Goal: Transaction & Acquisition: Purchase product/service

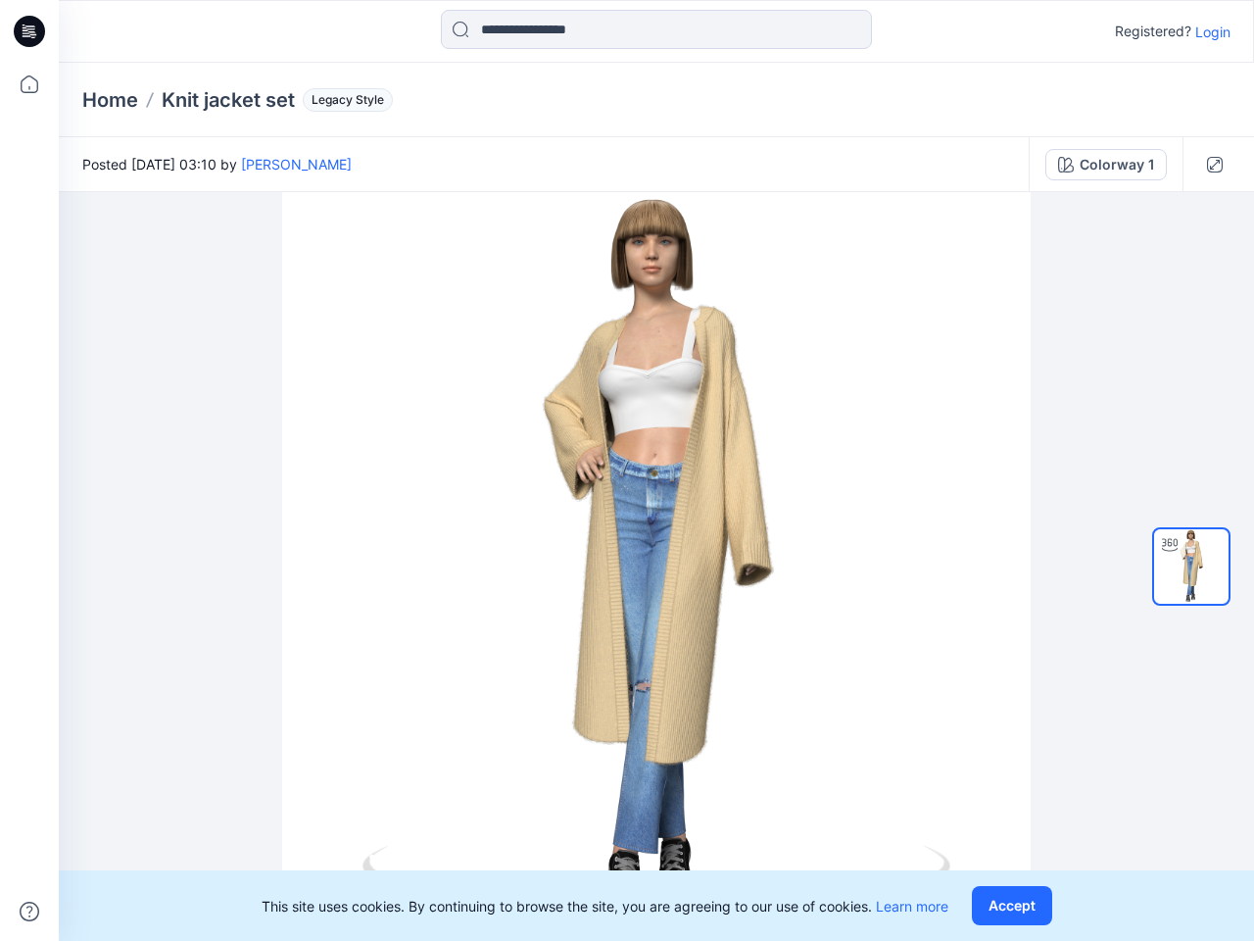
click at [627, 470] on div at bounding box center [656, 566] width 1195 height 749
click at [30, 31] on icon at bounding box center [32, 31] width 8 height 1
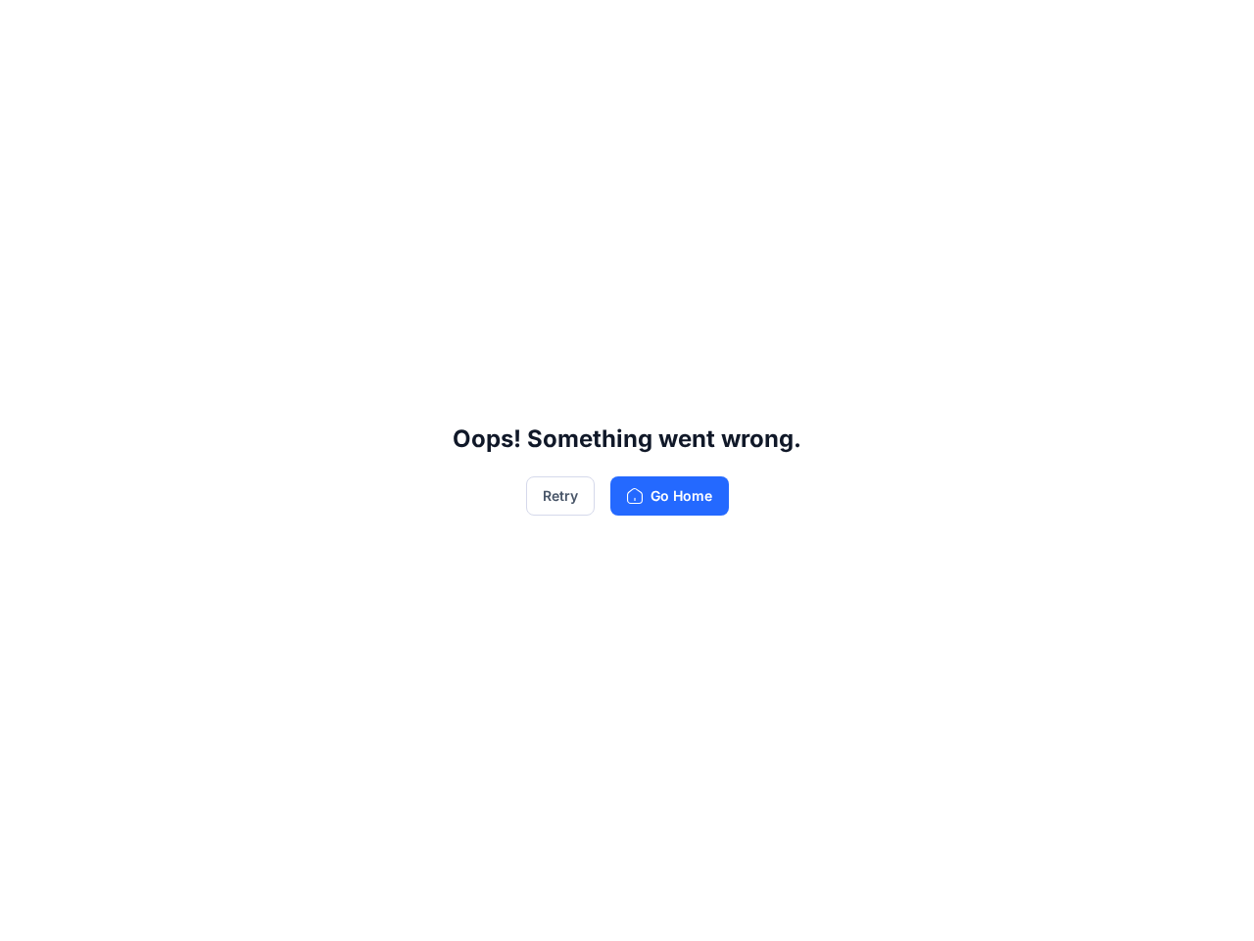
click at [29, 911] on div "Oops! Something went wrong. Retry Go Home" at bounding box center [627, 470] width 1254 height 941
click at [656, 29] on div "Oops! Something went wrong. Retry Go Home" at bounding box center [627, 470] width 1254 height 941
click at [1213, 31] on div "Oops! Something went wrong. Retry Go Home" at bounding box center [627, 470] width 1254 height 941
click at [110, 100] on div "Oops! Something went wrong. Retry Go Home" at bounding box center [627, 470] width 1254 height 941
click at [228, 100] on div "Oops! Something went wrong. Retry Go Home" at bounding box center [627, 470] width 1254 height 941
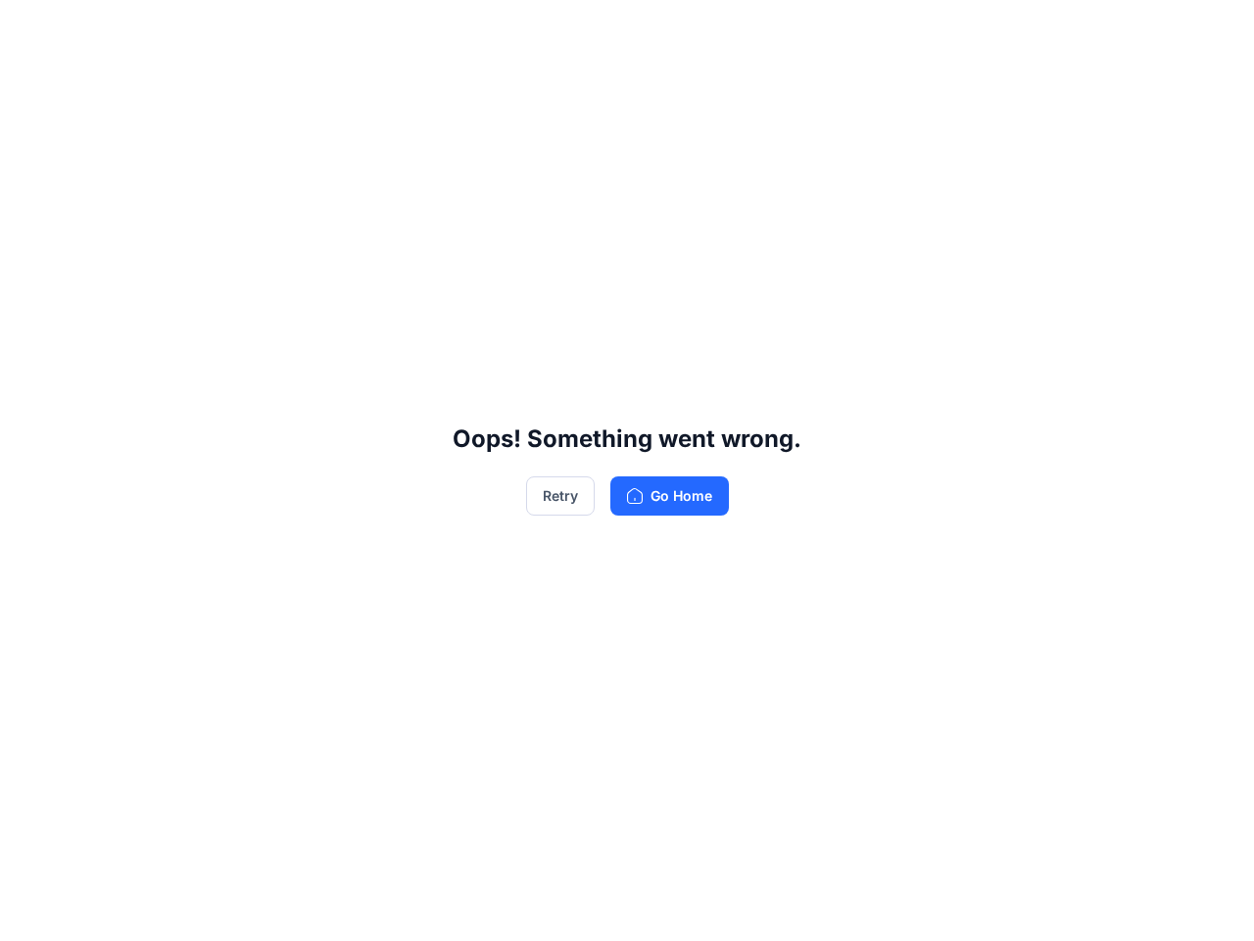
click at [344, 100] on div "Oops! Something went wrong. Retry Go Home" at bounding box center [627, 470] width 1254 height 941
click at [273, 164] on div "Oops! Something went wrong. Retry Go Home" at bounding box center [627, 470] width 1254 height 941
